Goal: Check status: Check status

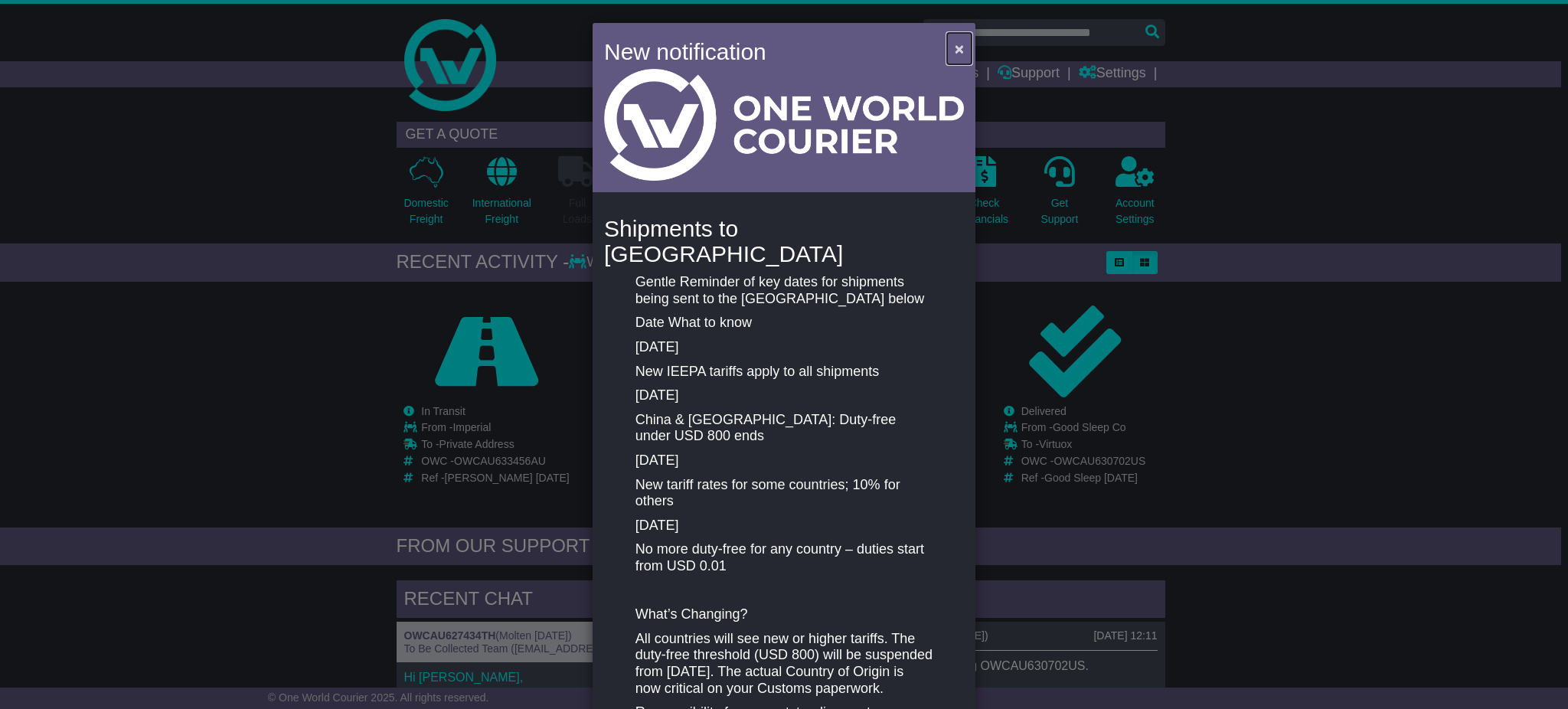
click at [955, 42] on span "×" at bounding box center [960, 49] width 10 height 18
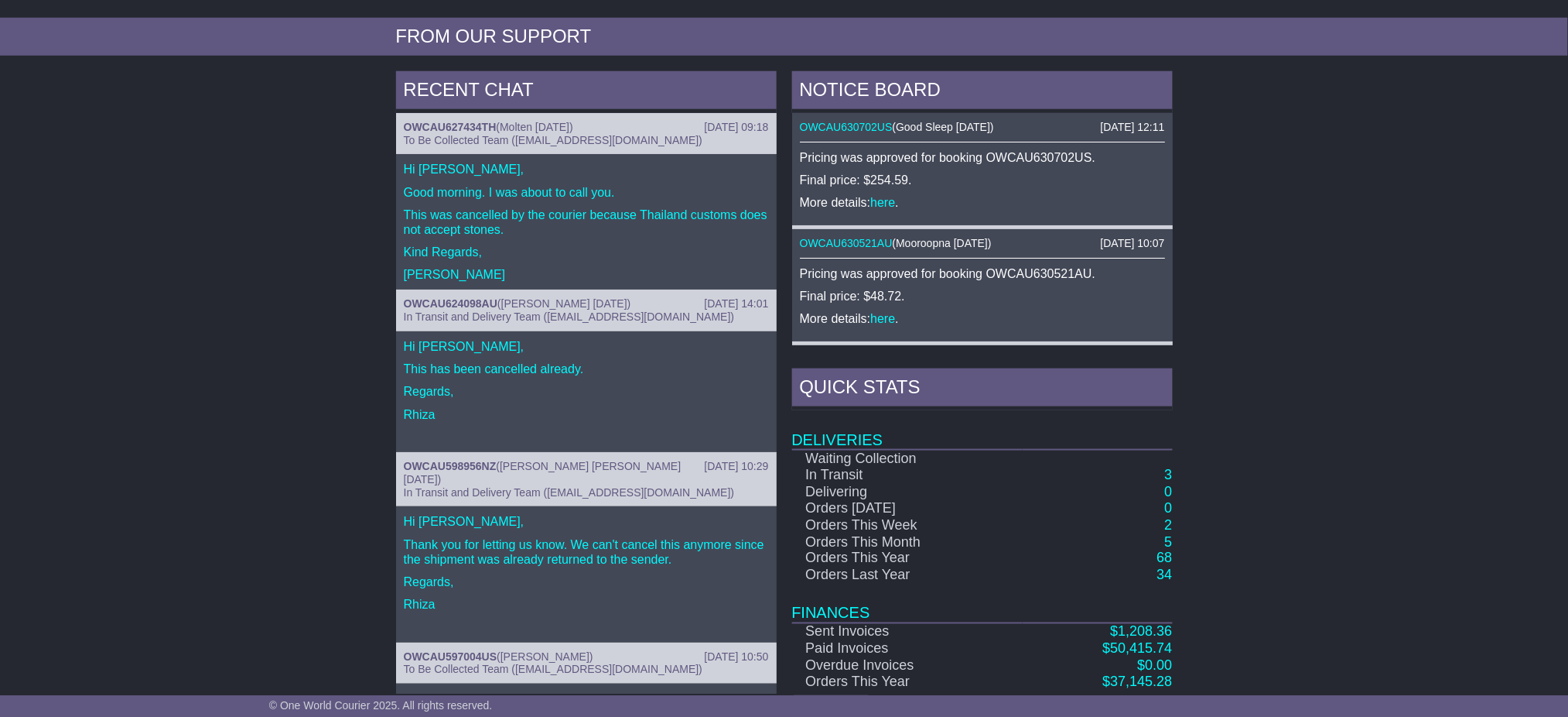
scroll to position [103, 0]
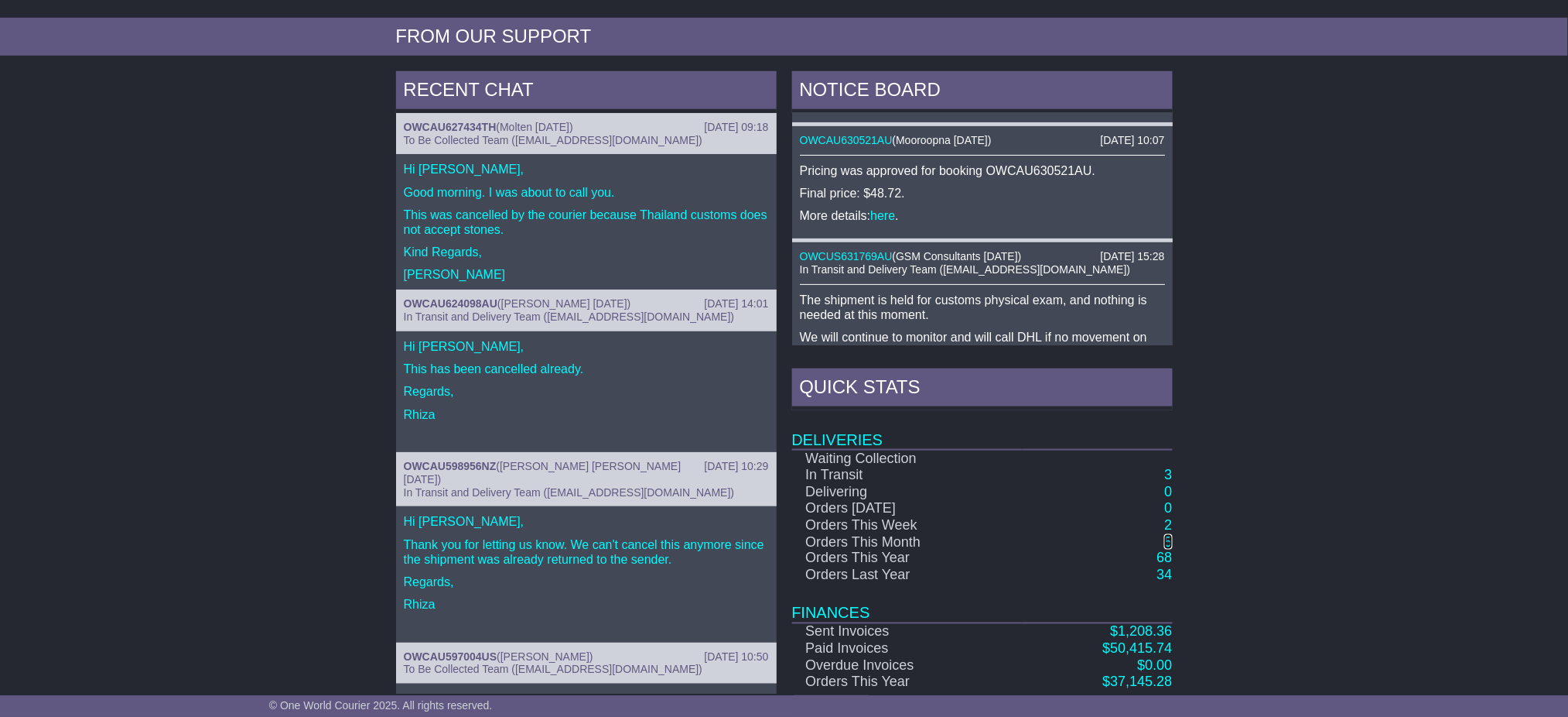
click at [1171, 543] on link "5" at bounding box center [1169, 542] width 8 height 15
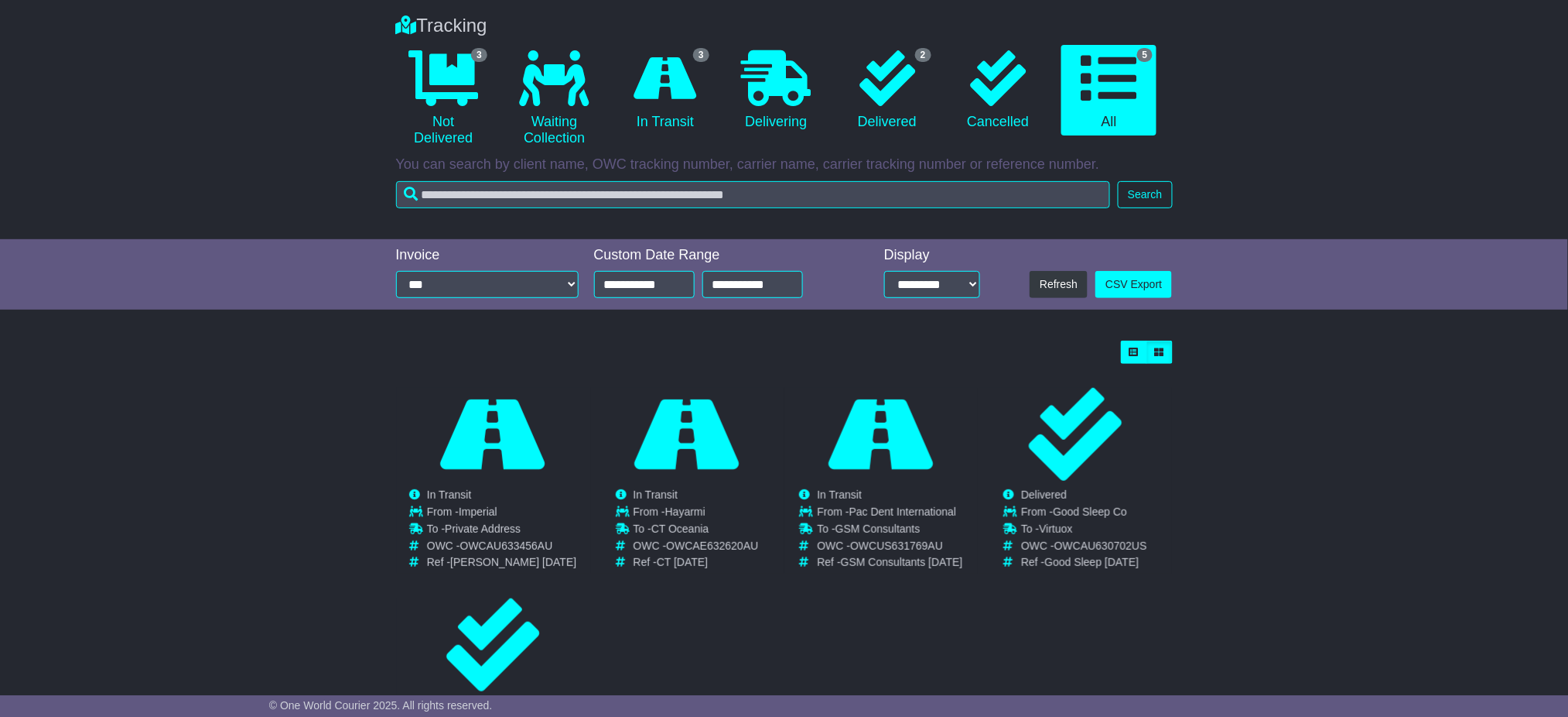
scroll to position [206, 0]
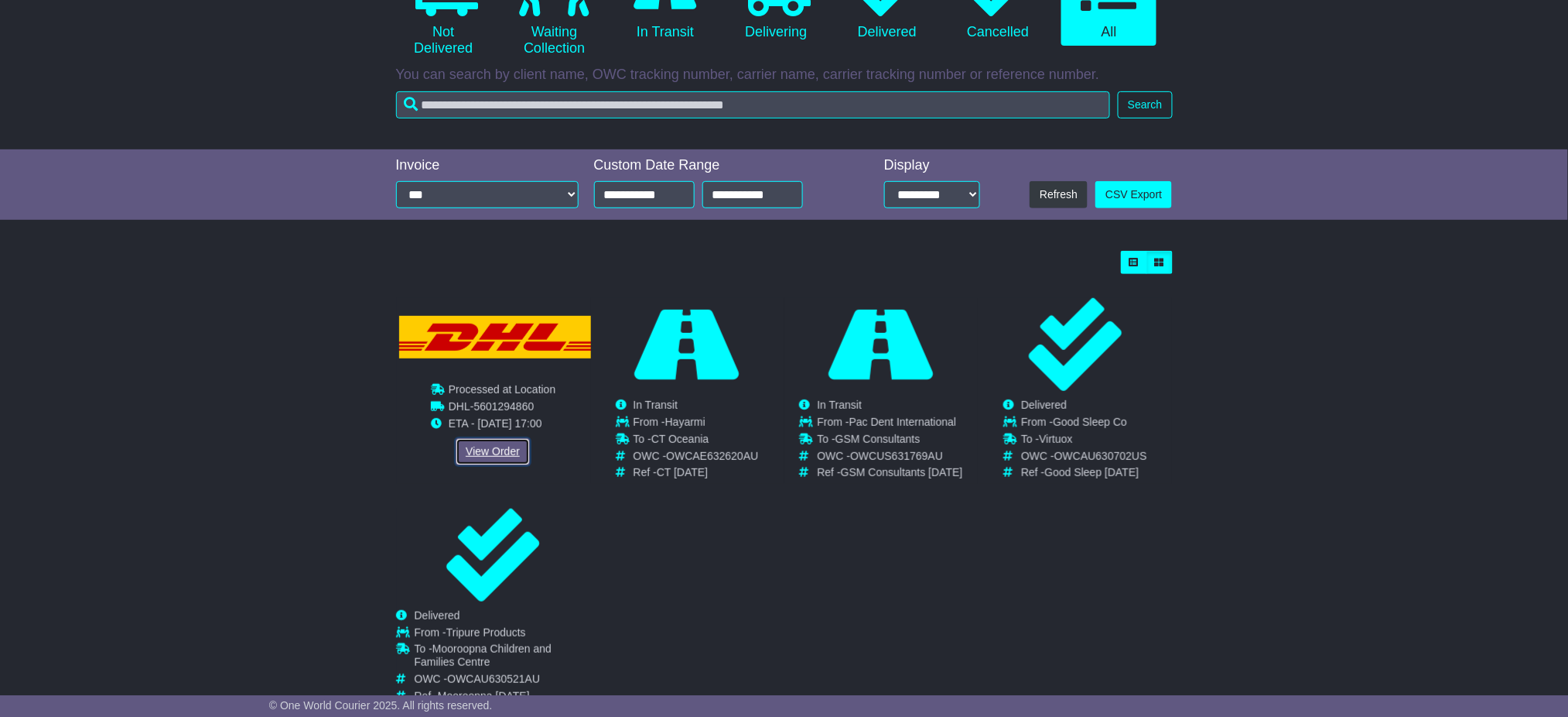
click at [497, 450] on link "View Order" at bounding box center [493, 452] width 74 height 27
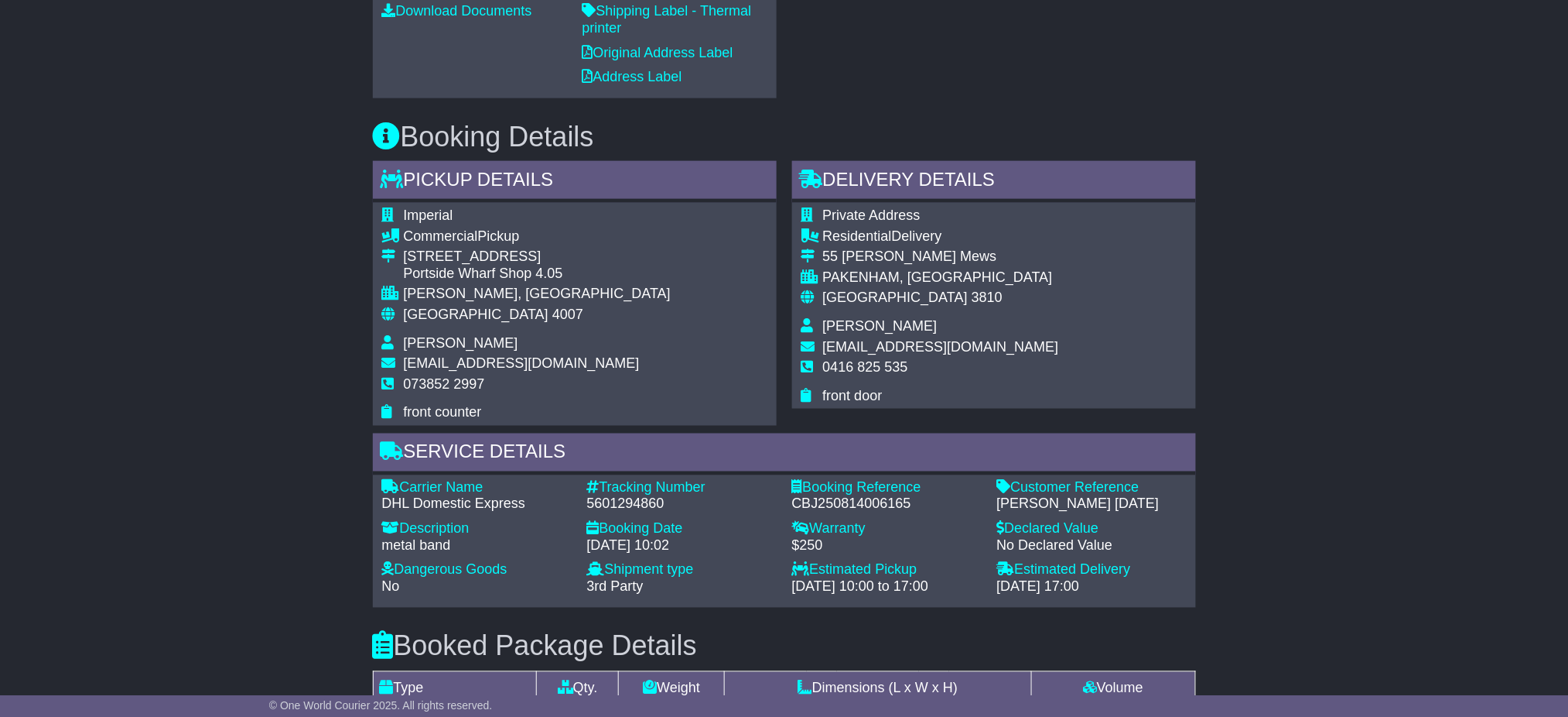
scroll to position [604, 0]
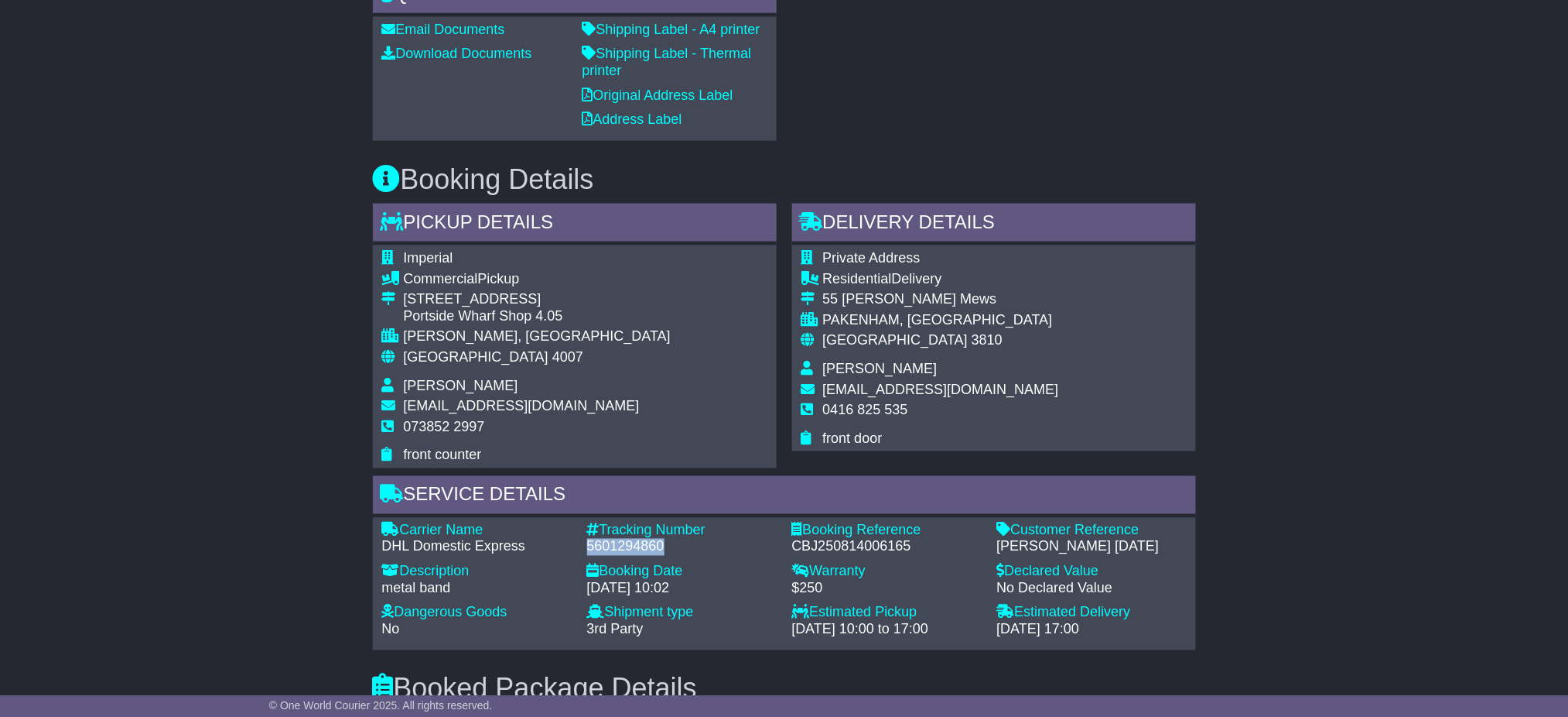
drag, startPoint x: 679, startPoint y: 543, endPoint x: 588, endPoint y: 540, distance: 91.0
click at [586, 541] on div "Tracking Number - 5601294860" at bounding box center [682, 539] width 205 height 33
copy div "5601294860"
drag, startPoint x: 916, startPoint y: 356, endPoint x: 830, endPoint y: 366, distance: 86.6
click at [826, 367] on tbody "Private Address Residential Delivery 55 Moore Mews PAKENHAM, VIC Australia 3810…" at bounding box center [930, 349] width 257 height 197
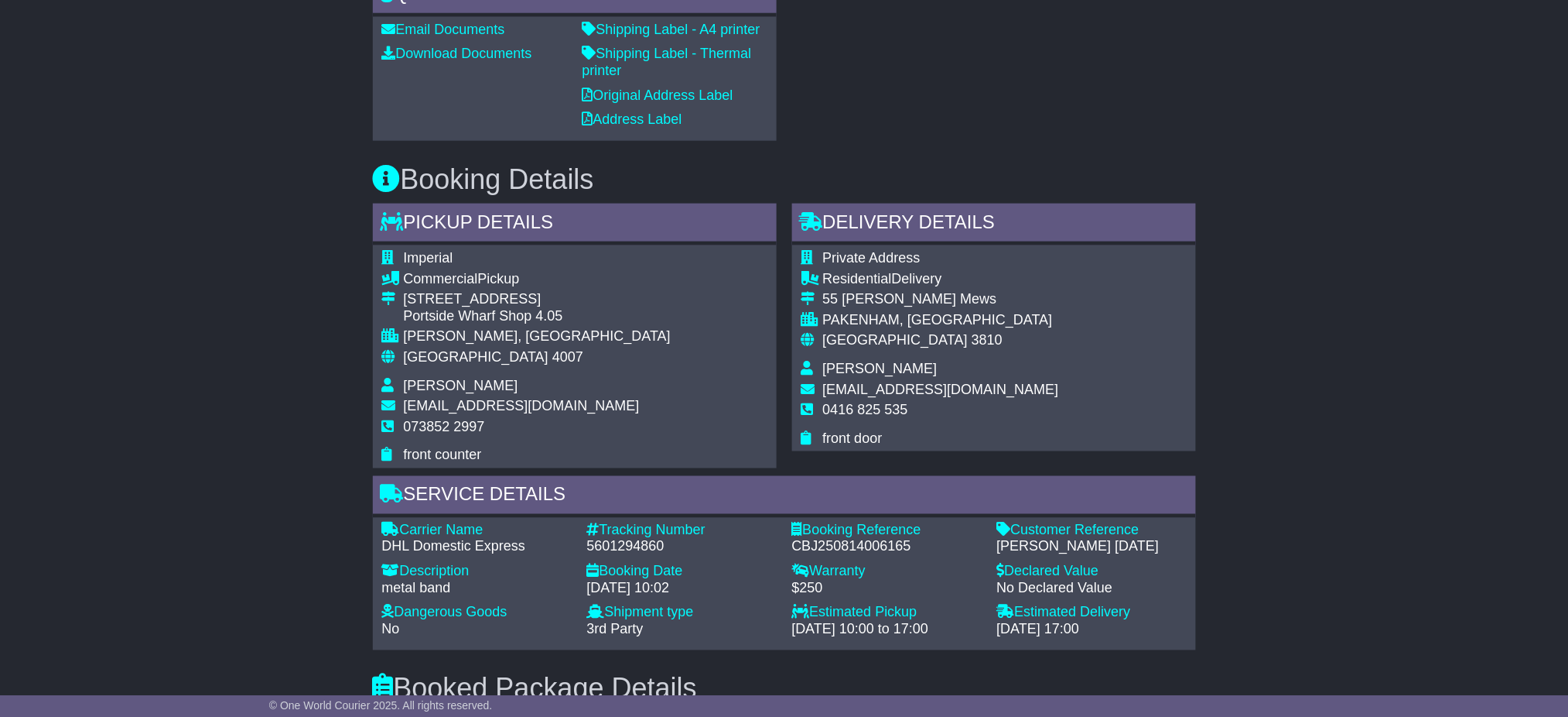
drag, startPoint x: 921, startPoint y: 360, endPoint x: 826, endPoint y: 363, distance: 95.0
click at [825, 363] on td "Bailley Morrell" at bounding box center [941, 371] width 236 height 21
copy span "Bailley Morrell"
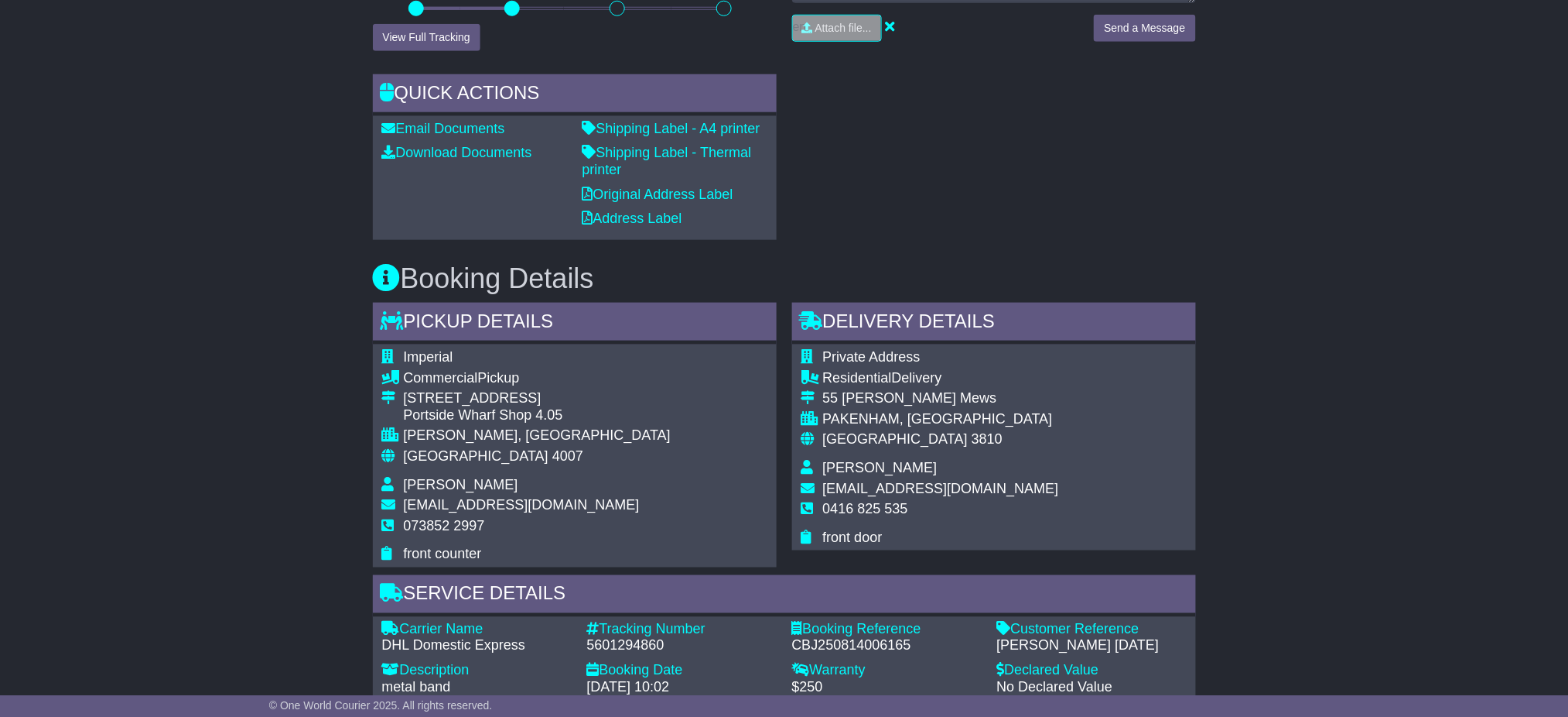
scroll to position [501, 0]
